Goal: Navigation & Orientation: Find specific page/section

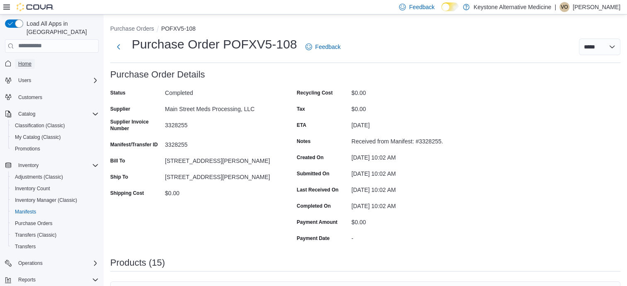
click at [24, 61] on span "Home" at bounding box center [24, 64] width 13 height 7
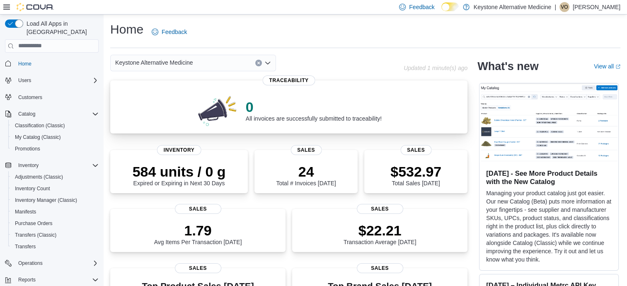
click at [289, 110] on p "0" at bounding box center [314, 107] width 136 height 17
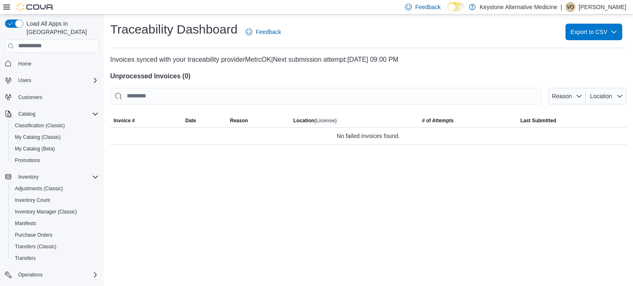
click at [41, 58] on span "Home" at bounding box center [57, 63] width 84 height 10
